Goal: Task Accomplishment & Management: Use online tool/utility

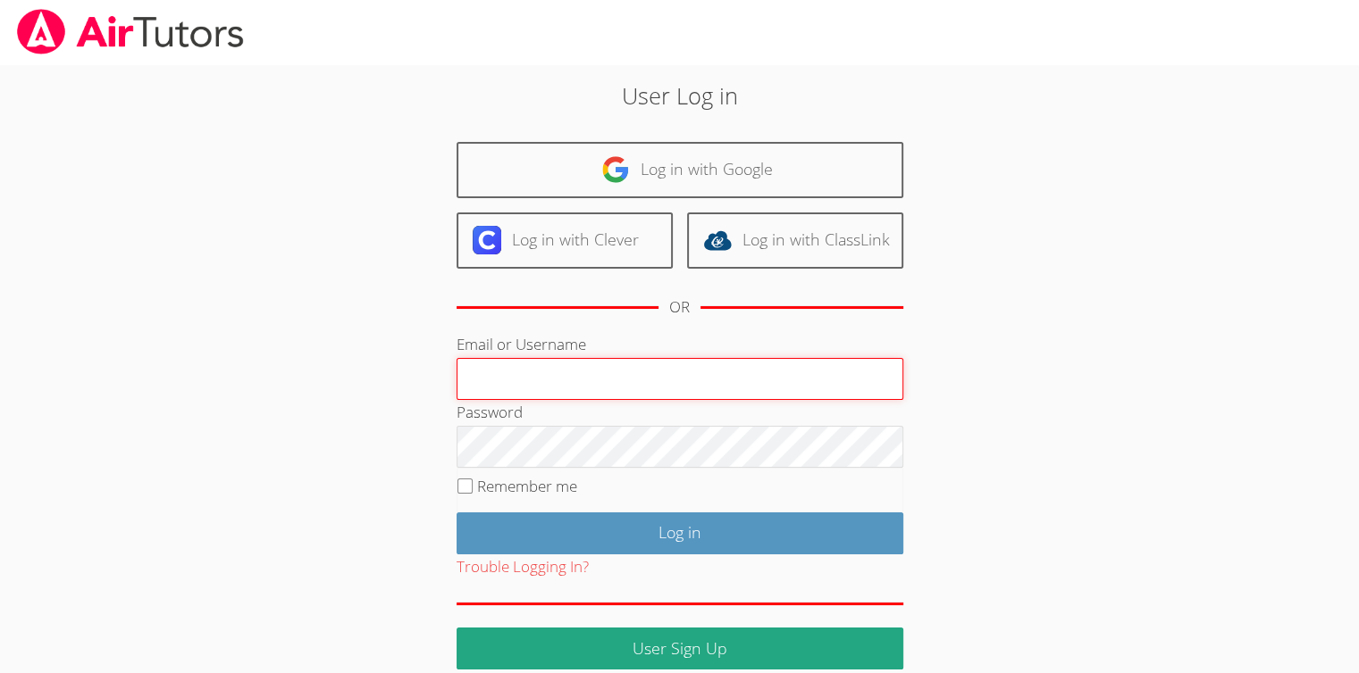
type input "[EMAIL_ADDRESS][DOMAIN_NAME]"
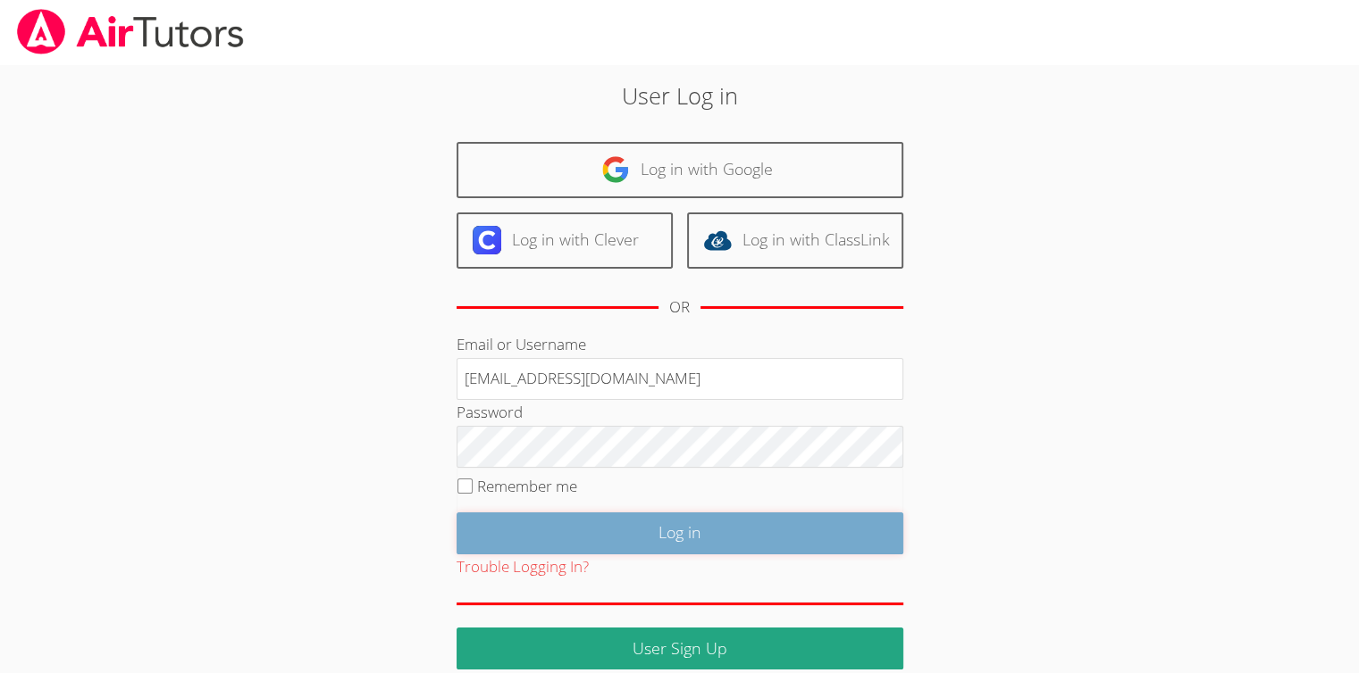
click at [665, 519] on input "Log in" at bounding box center [679, 534] width 447 height 42
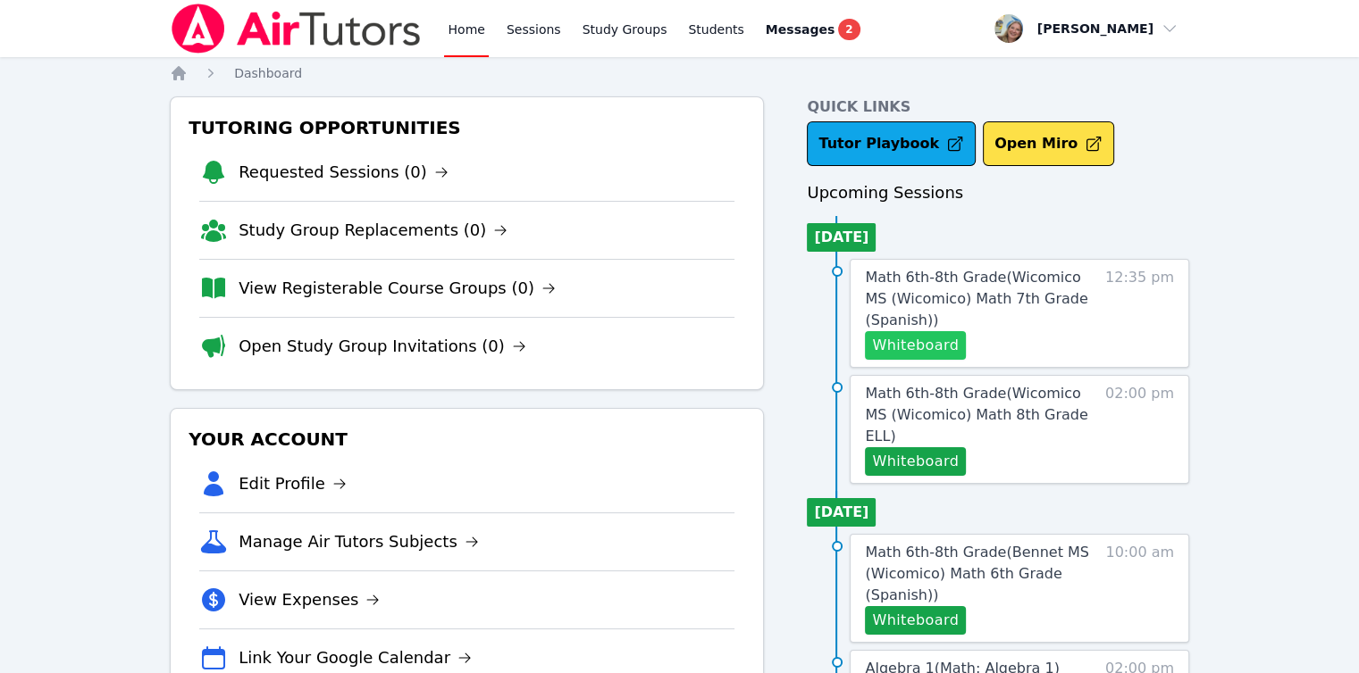
click at [917, 348] on button "Whiteboard" at bounding box center [915, 345] width 101 height 29
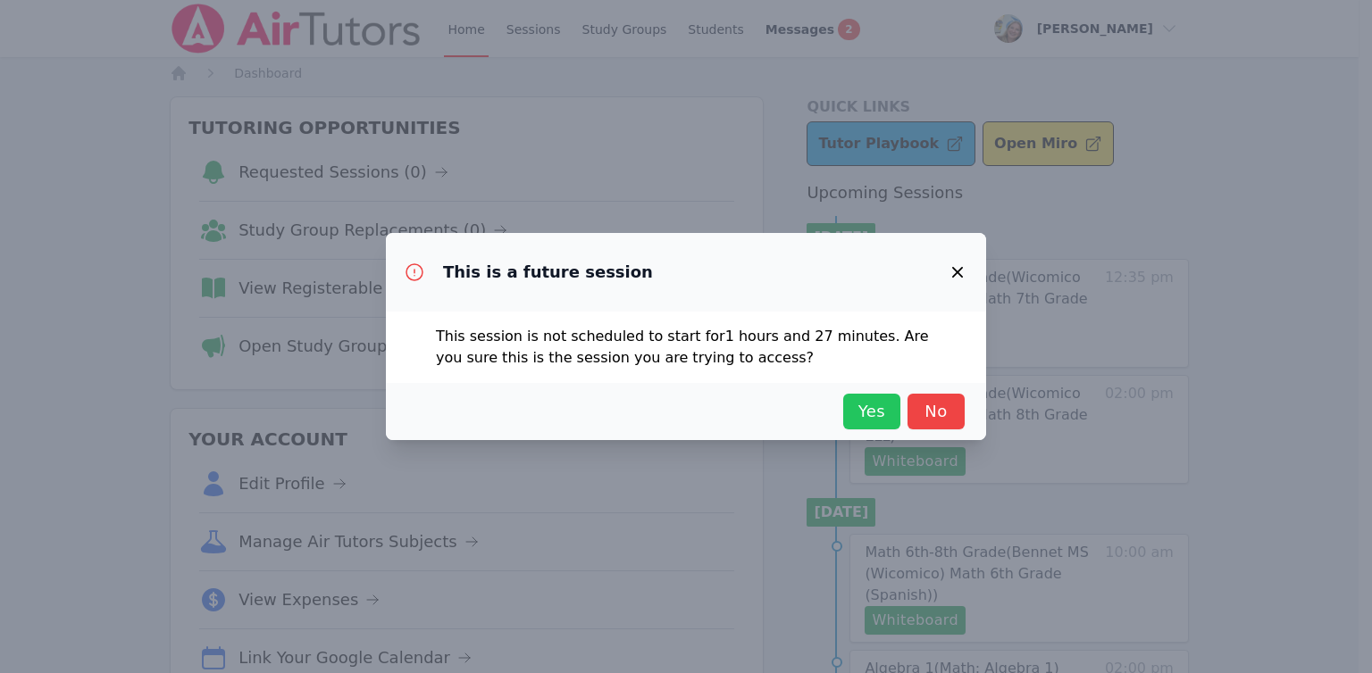
click at [864, 413] on span "Yes" at bounding box center [871, 411] width 39 height 25
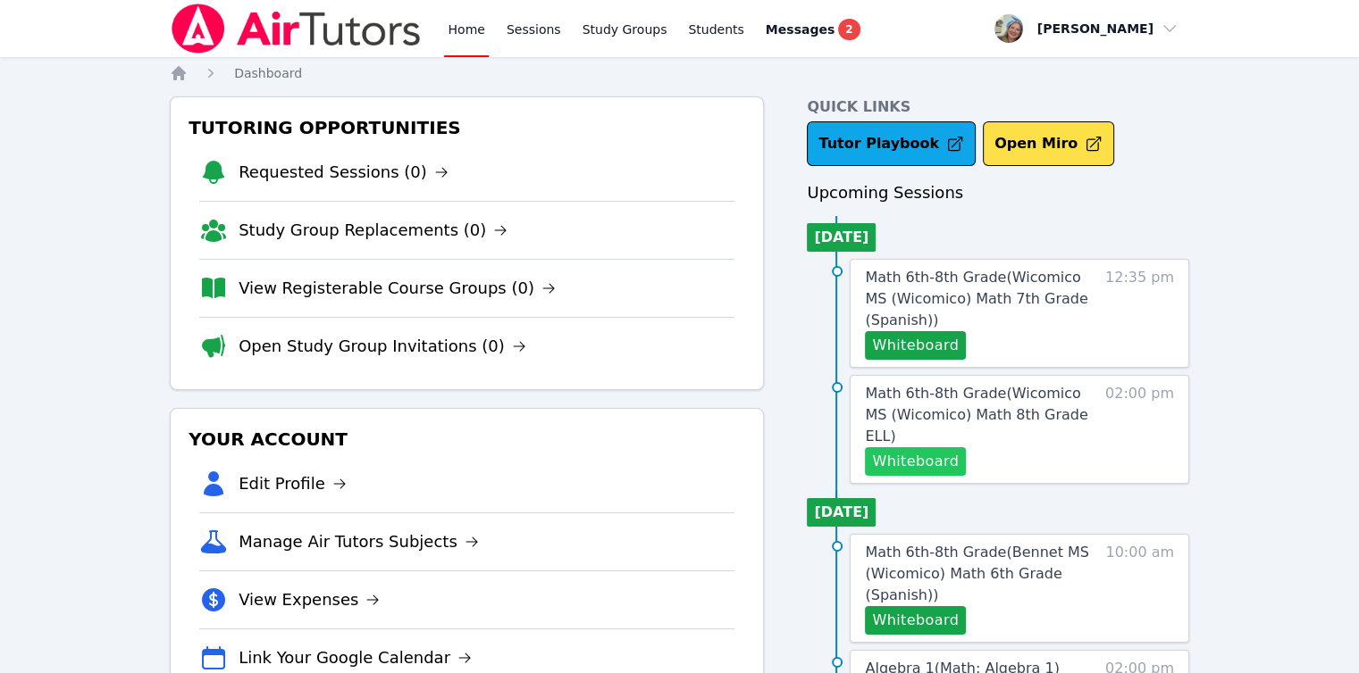
click at [875, 447] on button "Whiteboard" at bounding box center [915, 461] width 101 height 29
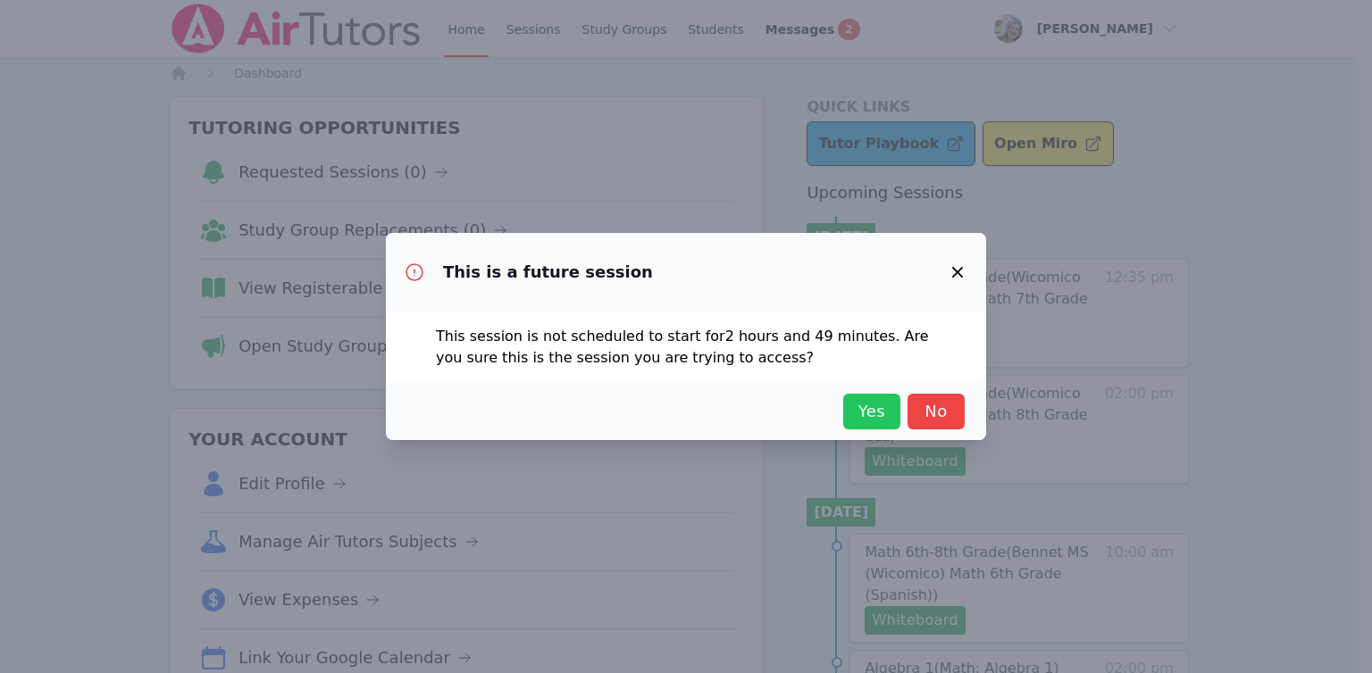
click at [857, 395] on button "Yes" at bounding box center [871, 412] width 57 height 36
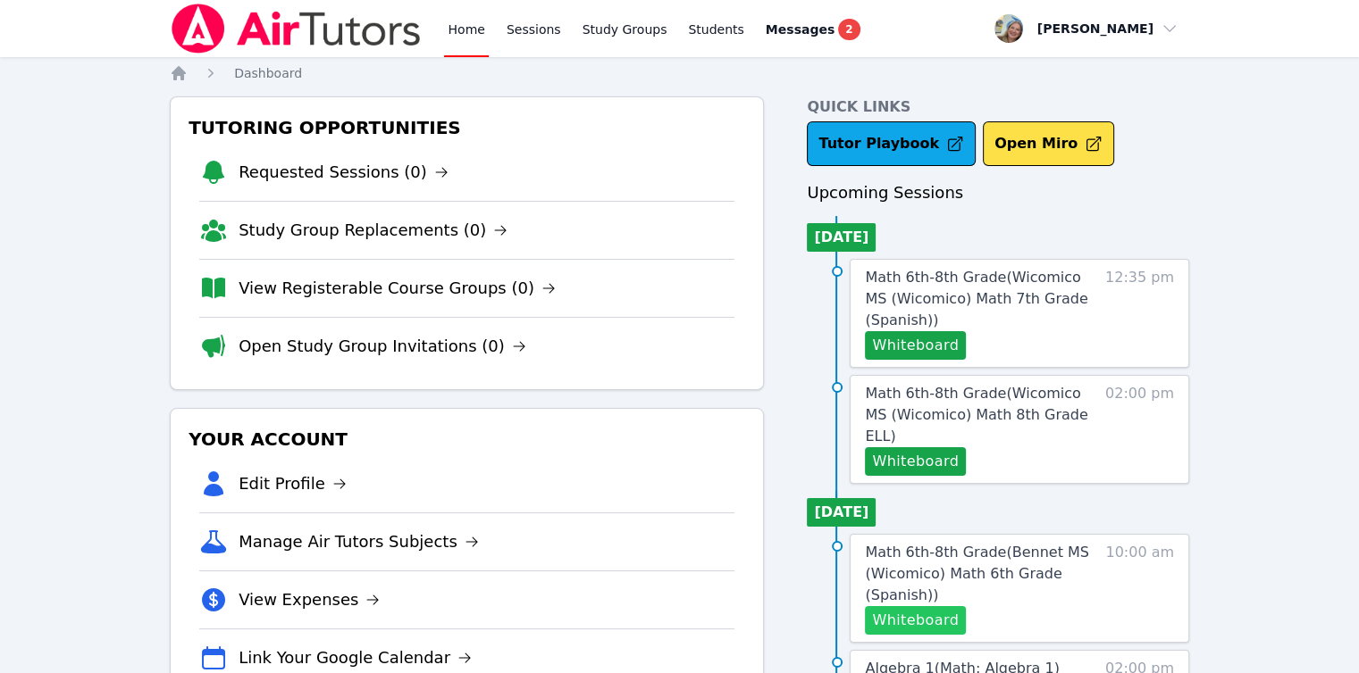
click at [940, 606] on button "Whiteboard" at bounding box center [915, 620] width 101 height 29
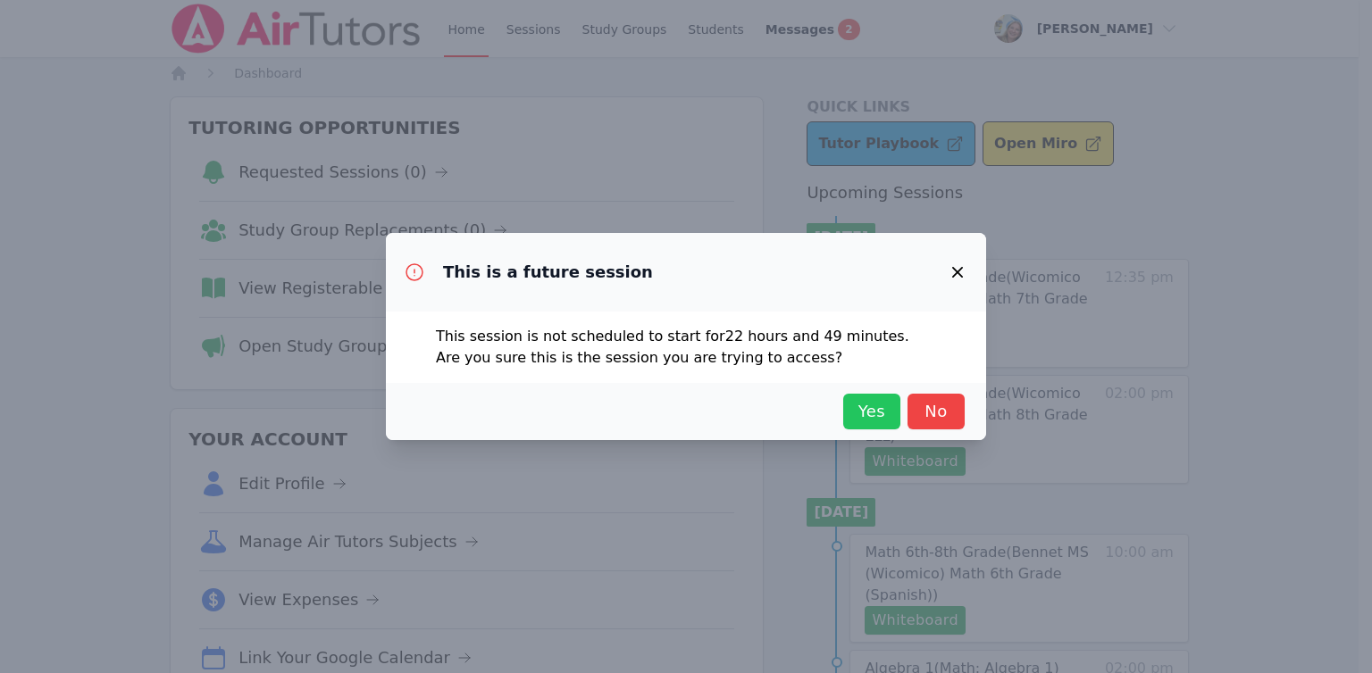
click at [865, 408] on span "Yes" at bounding box center [871, 411] width 39 height 25
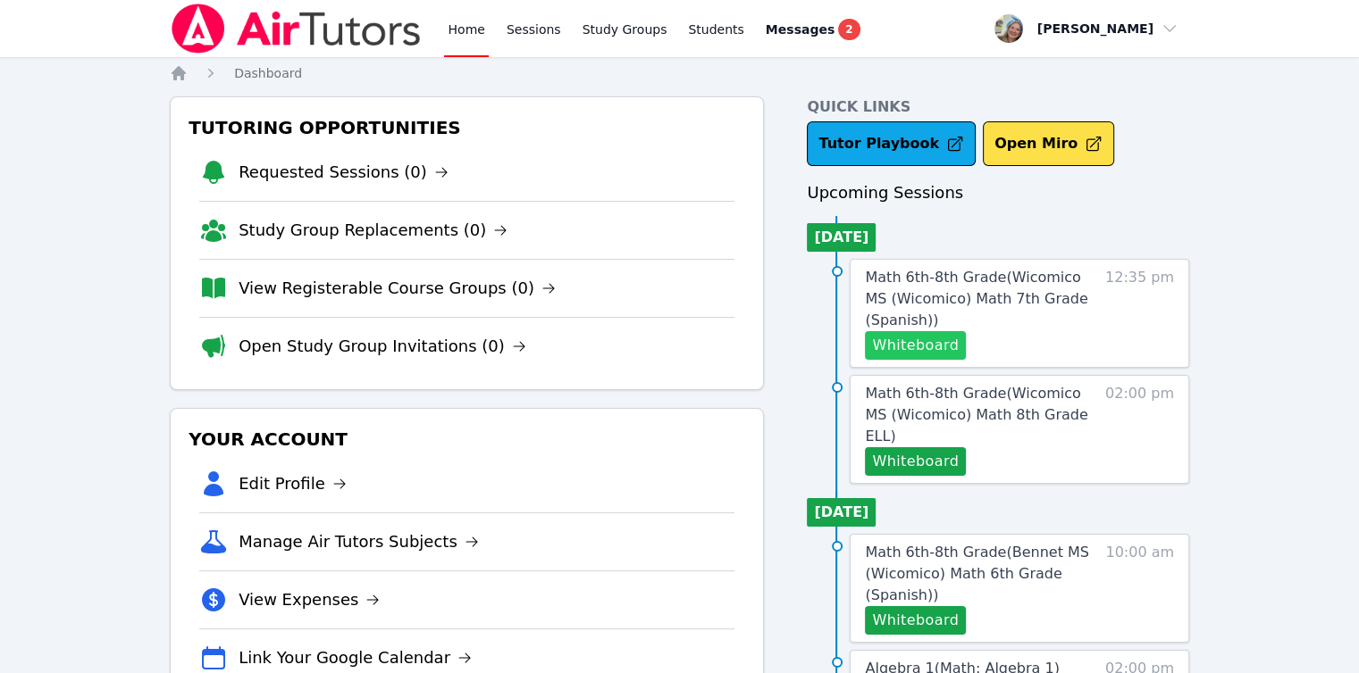
click at [893, 342] on button "Whiteboard" at bounding box center [915, 345] width 101 height 29
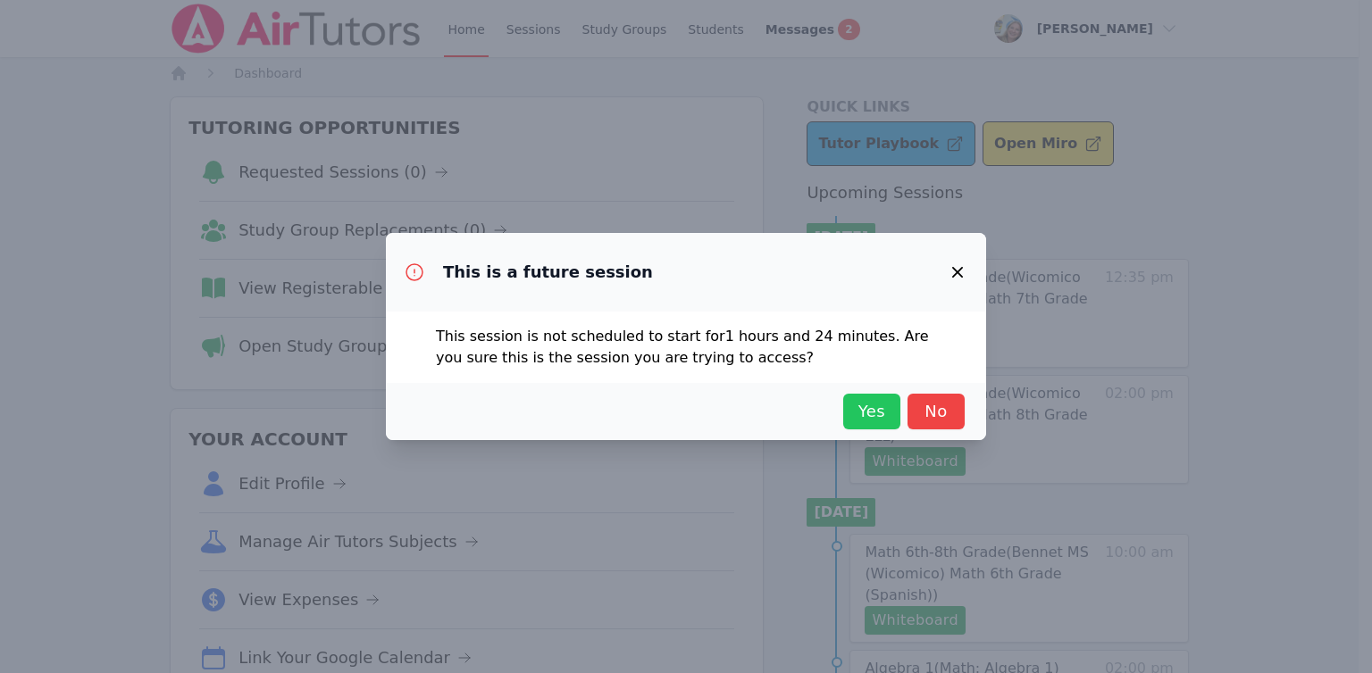
click at [871, 412] on span "Yes" at bounding box center [871, 411] width 39 height 25
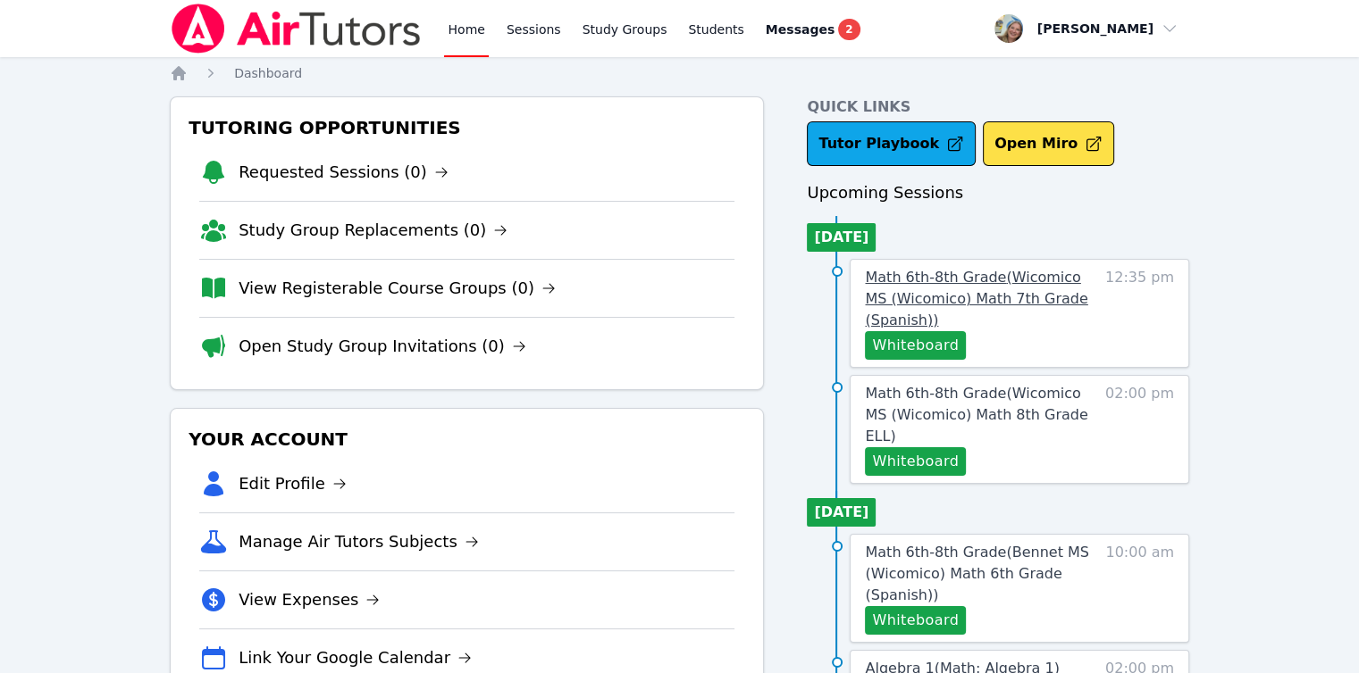
click at [917, 289] on span "Math 6th-8th Grade ( Wicomico MS (Wicomico) Math 7th Grade (Spanish) )" at bounding box center [976, 299] width 222 height 60
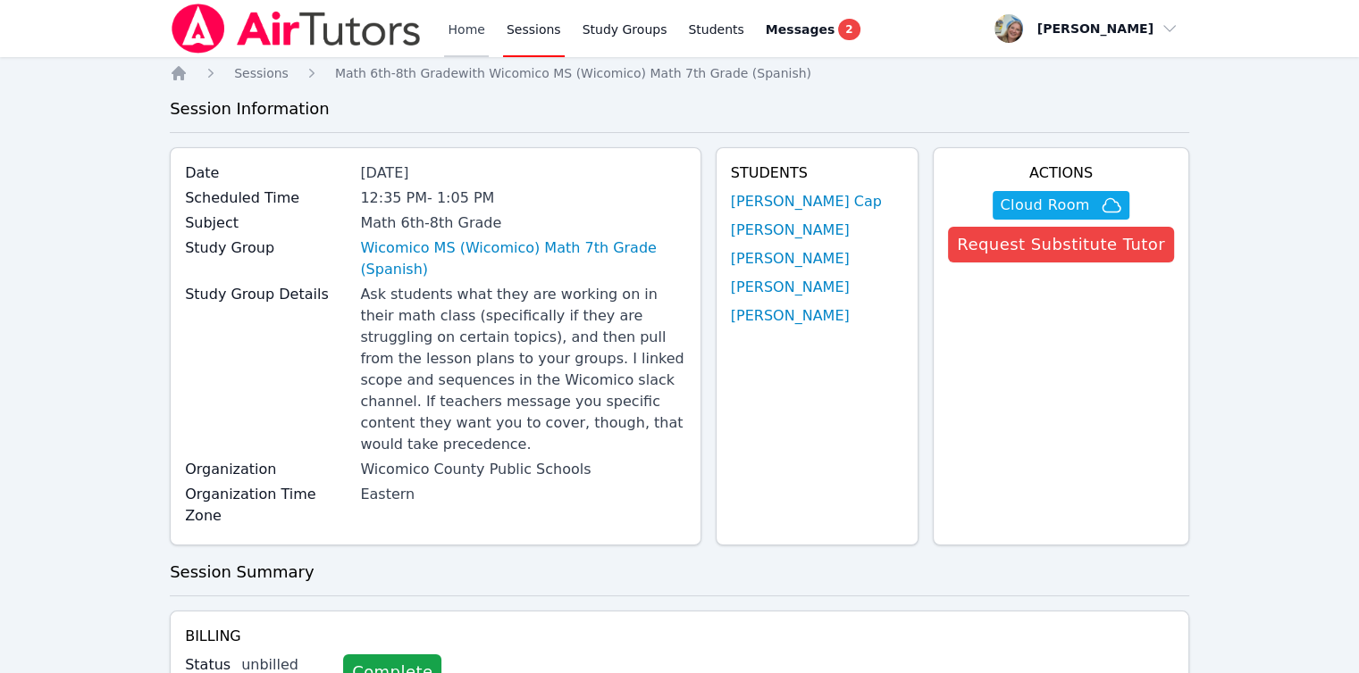
click at [455, 29] on link "Home" at bounding box center [466, 28] width 44 height 57
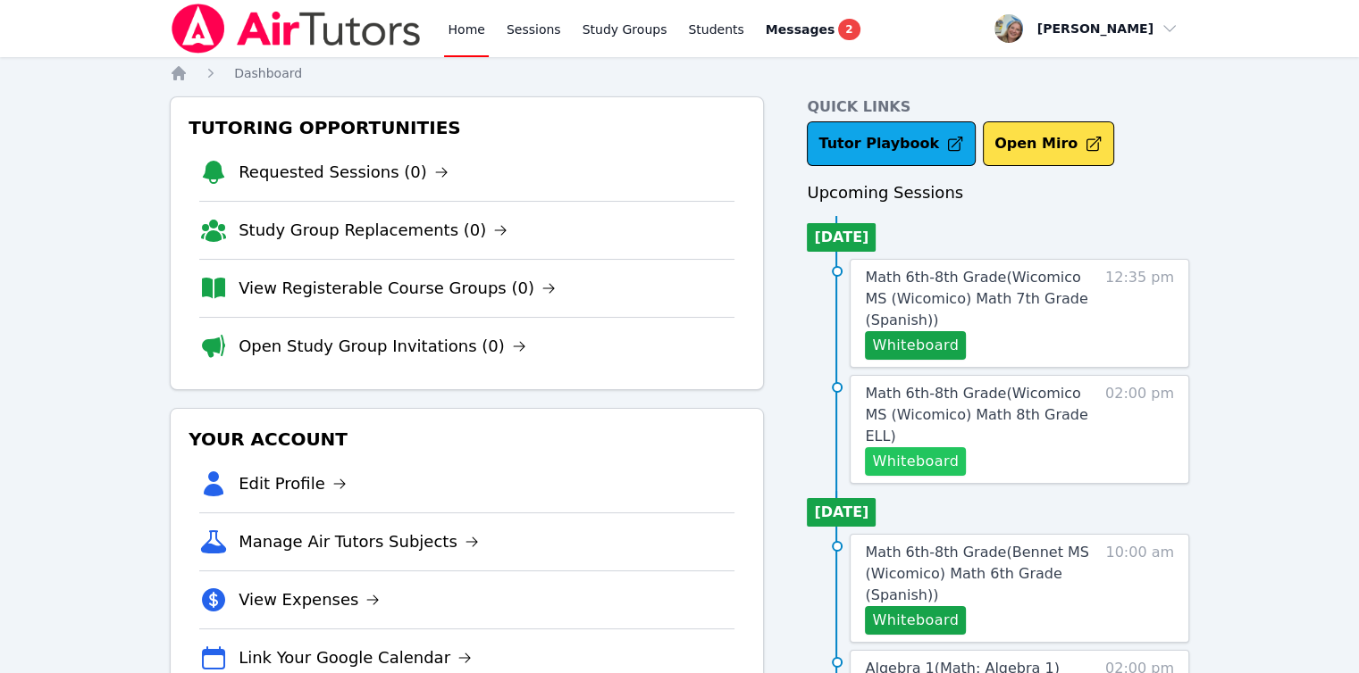
click at [934, 447] on button "Whiteboard" at bounding box center [915, 461] width 101 height 29
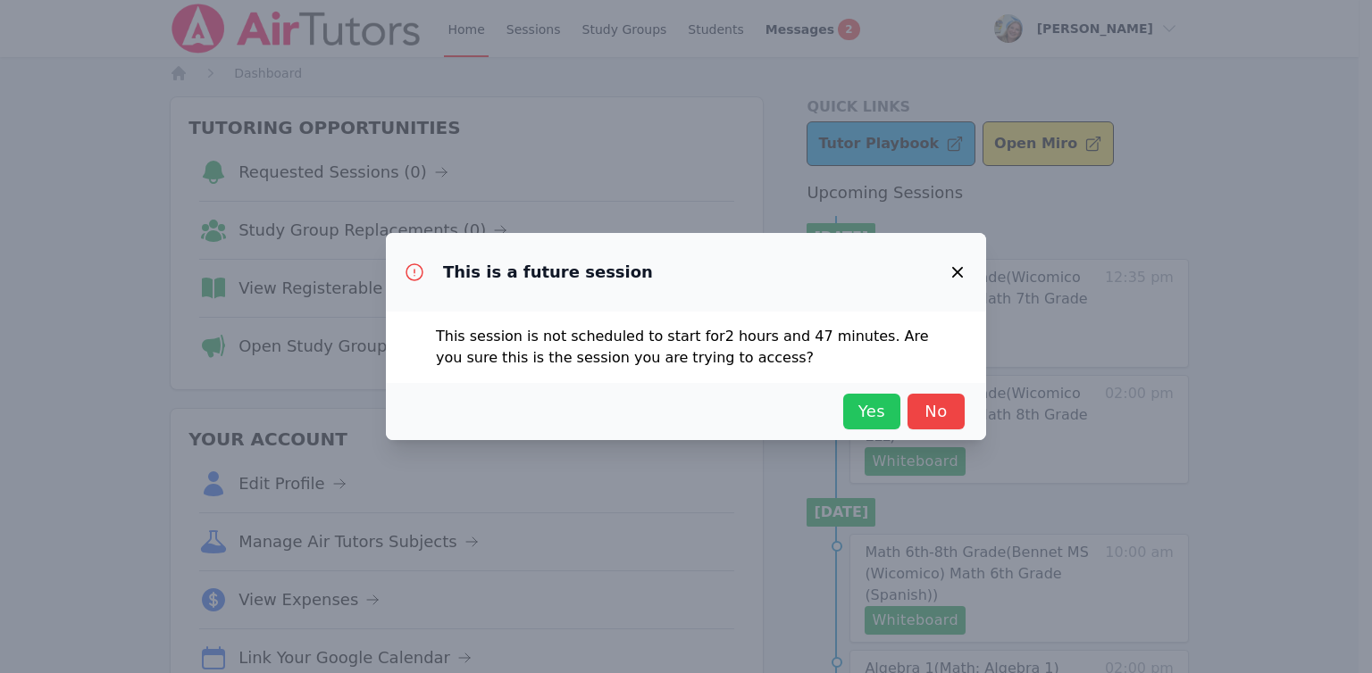
click at [883, 397] on button "Yes" at bounding box center [871, 412] width 57 height 36
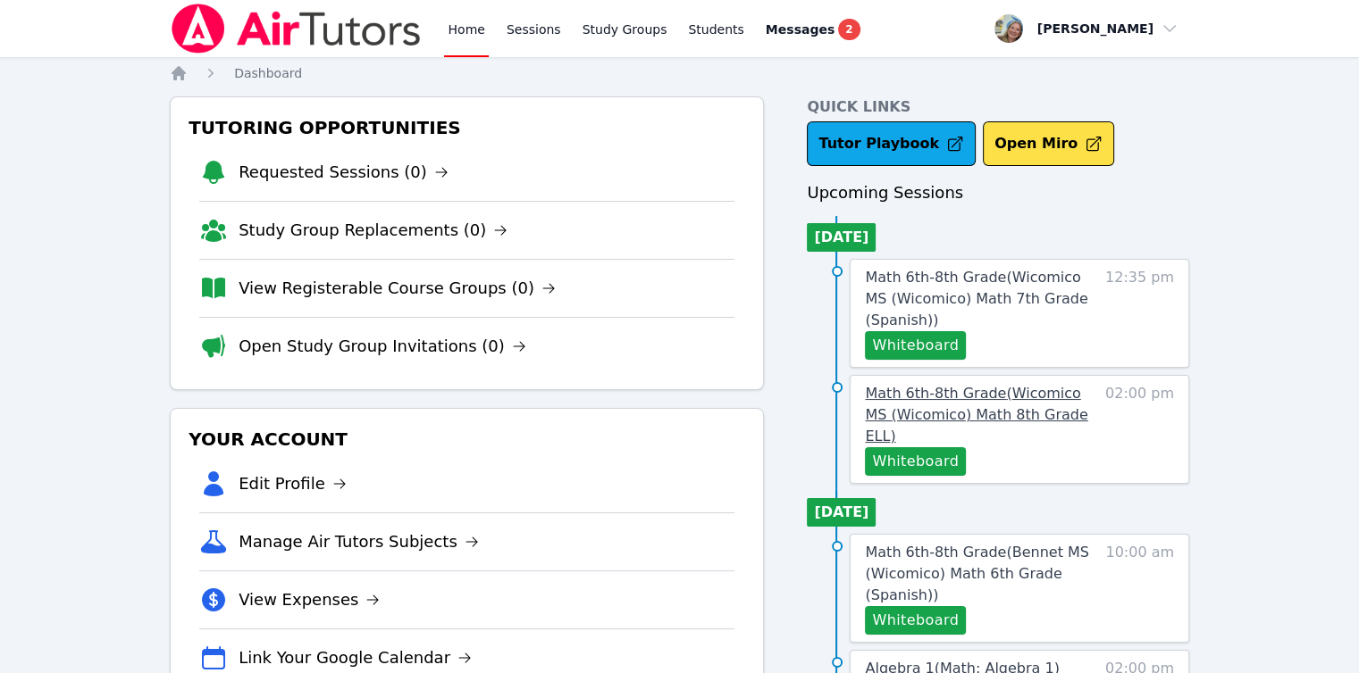
click at [893, 410] on span "Math 6th-8th Grade ( Wicomico MS (Wicomico) Math 8th Grade ELL )" at bounding box center [976, 415] width 222 height 60
